Goal: Go to known website: Access a specific website the user already knows

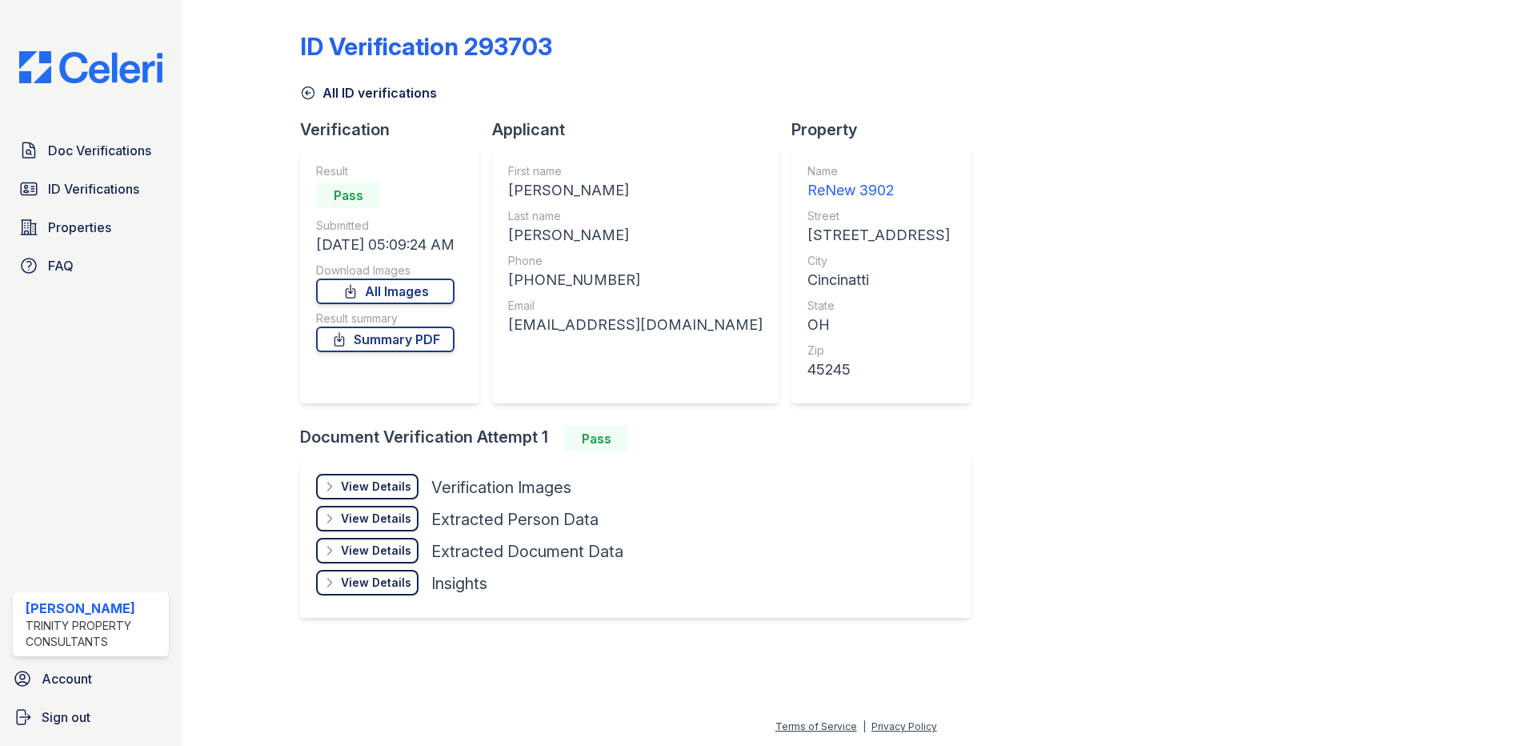
click at [127, 61] on img at bounding box center [90, 67] width 169 height 32
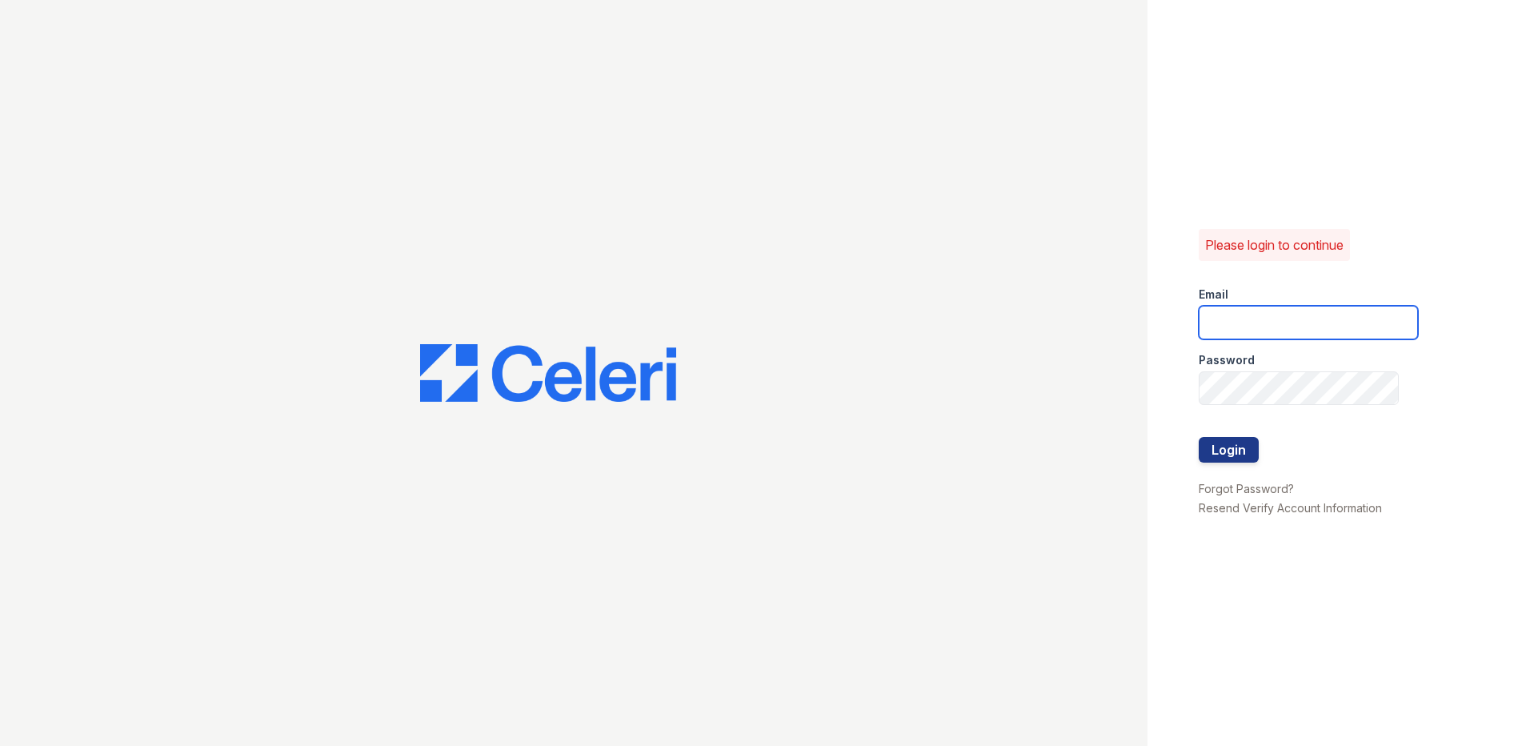
type input "[EMAIL_ADDRESS][DOMAIN_NAME]"
click at [1222, 450] on button "Login" at bounding box center [1228, 450] width 60 height 26
